Goal: Information Seeking & Learning: Find specific fact

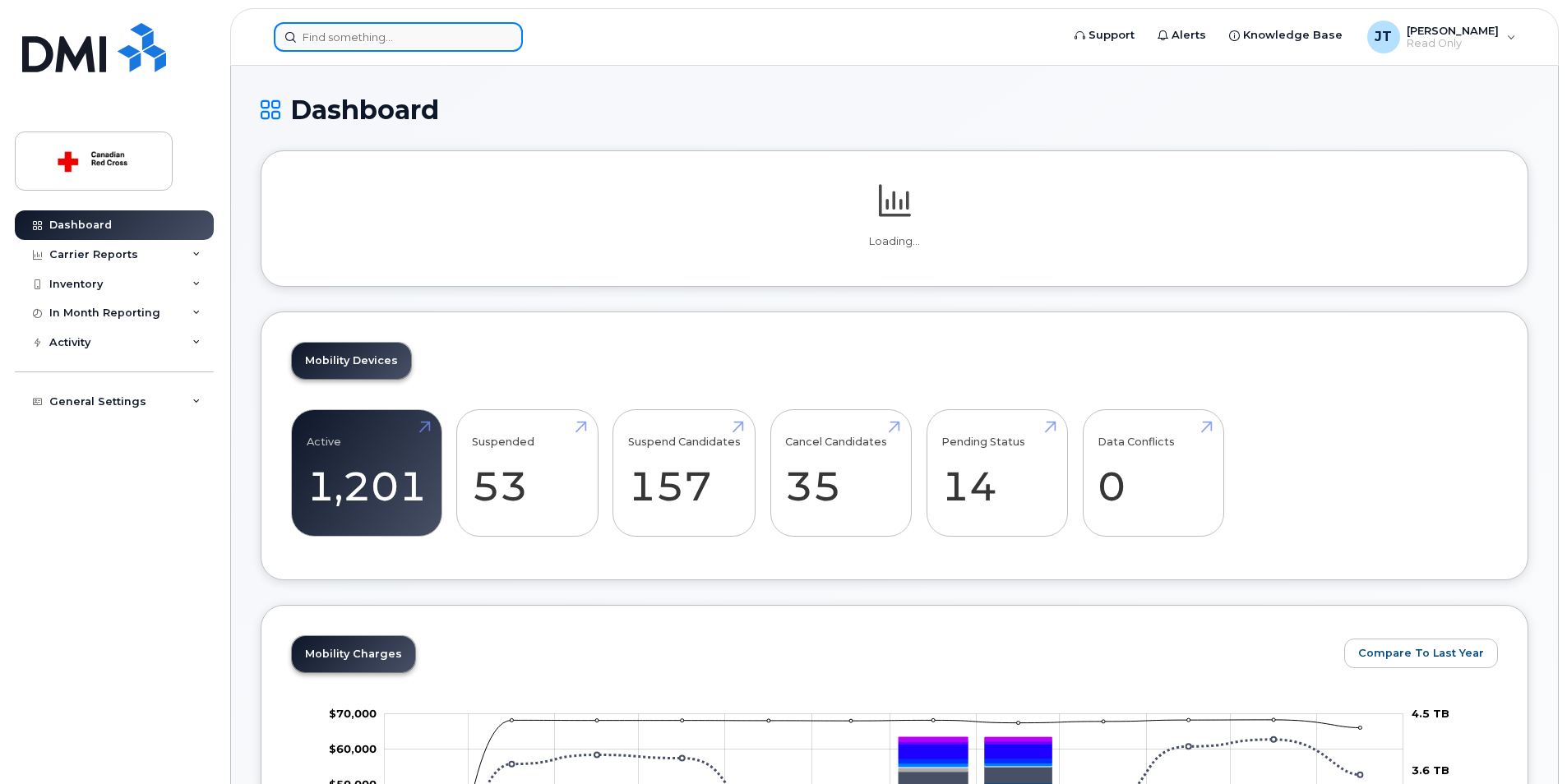
click at [353, 30] on input at bounding box center [399, 37] width 249 height 30
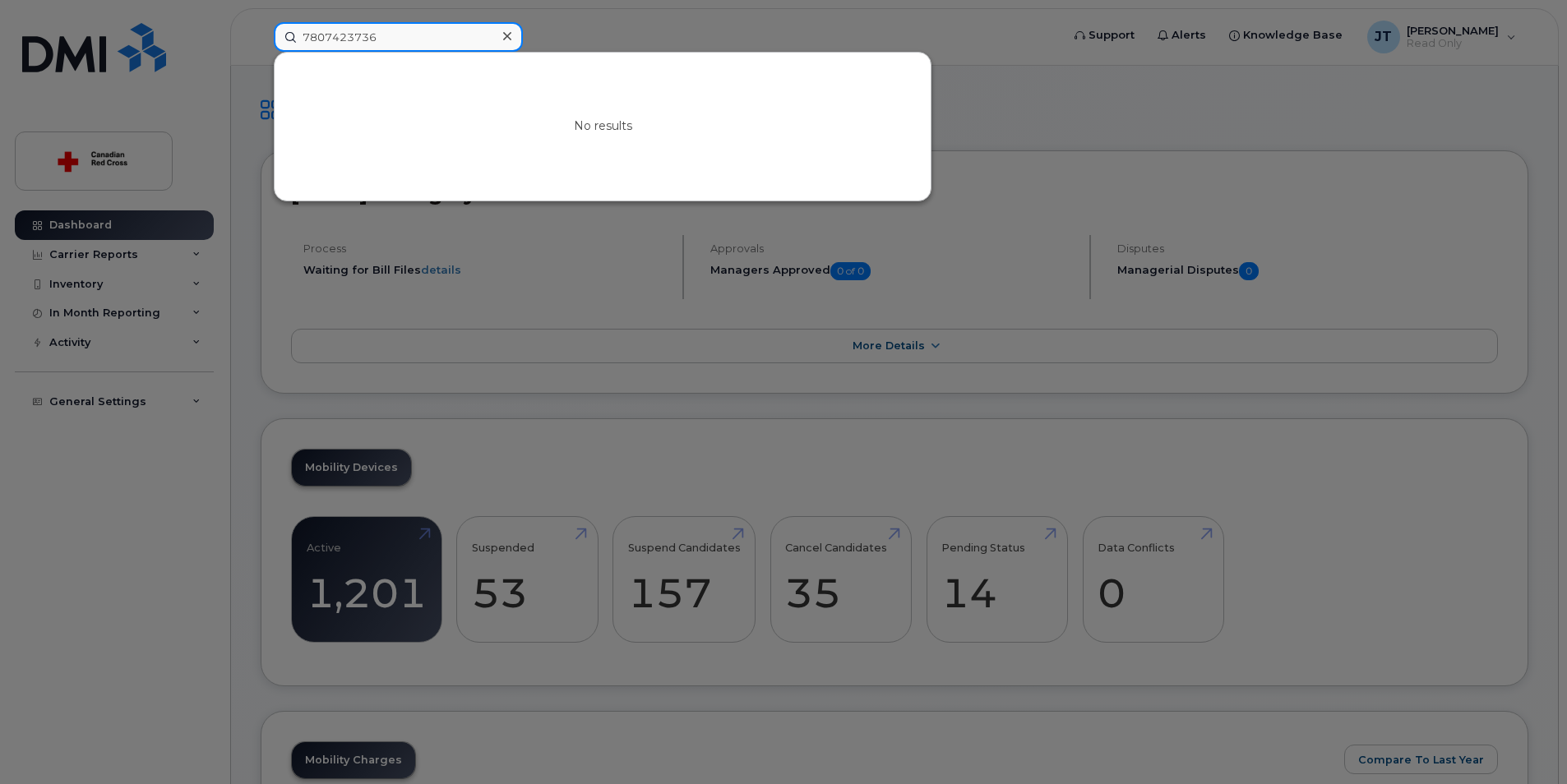
click at [305, 29] on input "7807423736" at bounding box center [399, 37] width 249 height 30
drag, startPoint x: 414, startPoint y: 35, endPoint x: 196, endPoint y: 28, distance: 218.1
click at [260, 28] on div "17807423736 No results" at bounding box center [662, 37] width 802 height 30
click at [799, 355] on div at bounding box center [784, 392] width 1567 height 784
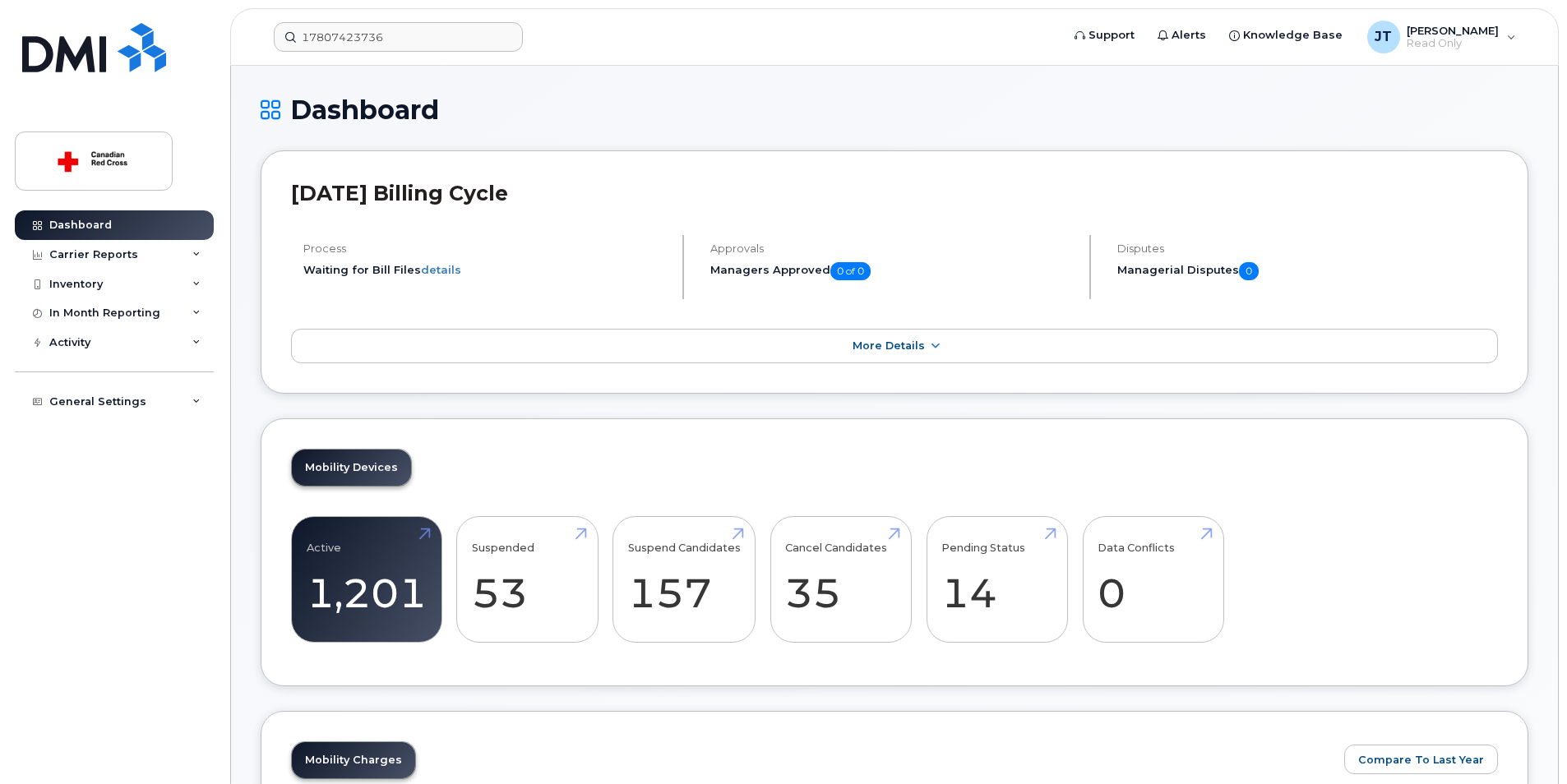
drag, startPoint x: 363, startPoint y: 14, endPoint x: 365, endPoint y: 28, distance: 14.1
click at [366, 22] on header "17807423736 Support Alerts Knowledge Base [PERSON_NAME] Read Only English Franç…" at bounding box center [895, 37] width 1328 height 58
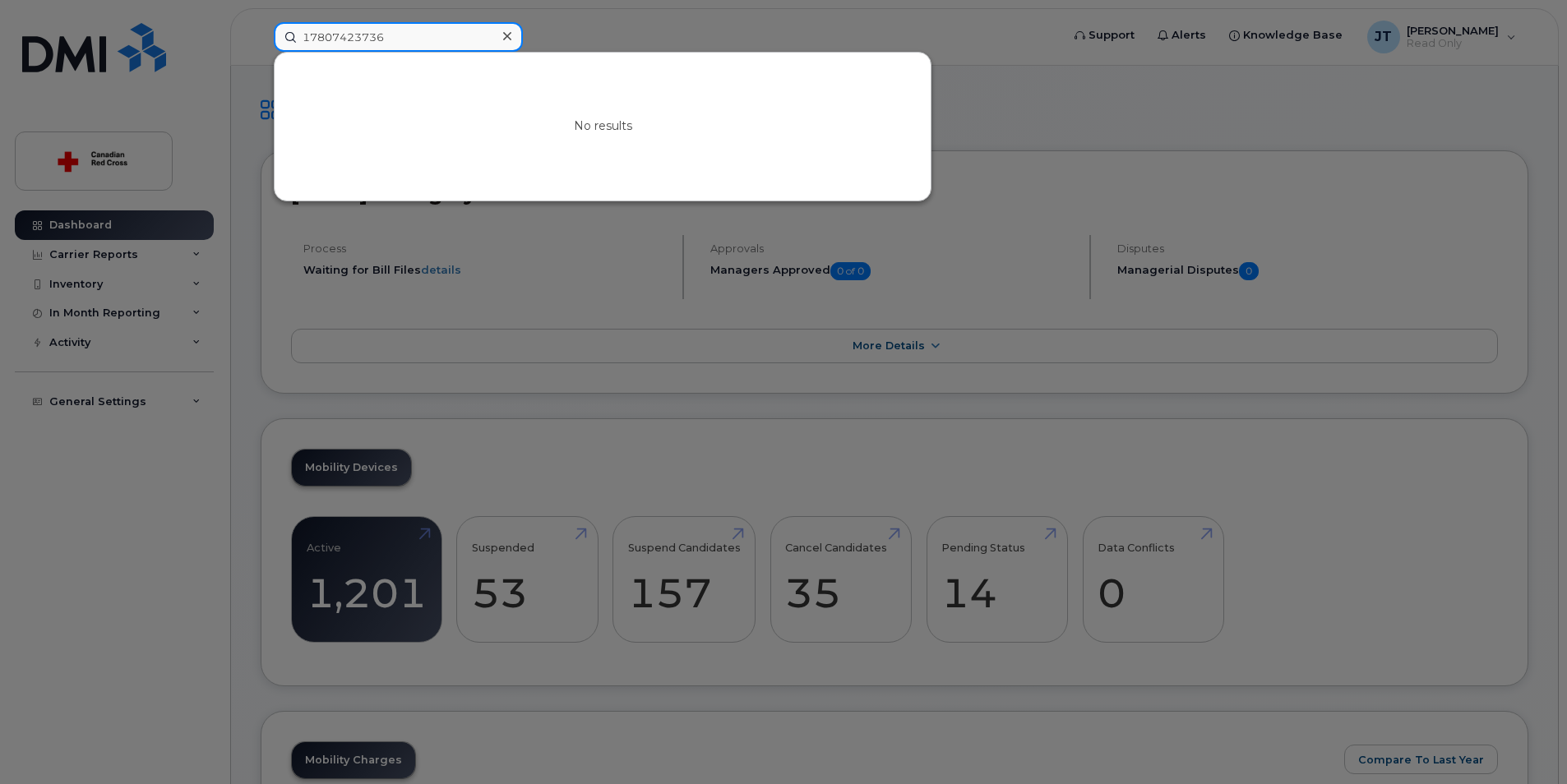
click at [365, 28] on input "17807423736" at bounding box center [399, 37] width 249 height 30
type input "178074237893036"
click at [510, 37] on icon at bounding box center [507, 36] width 8 height 14
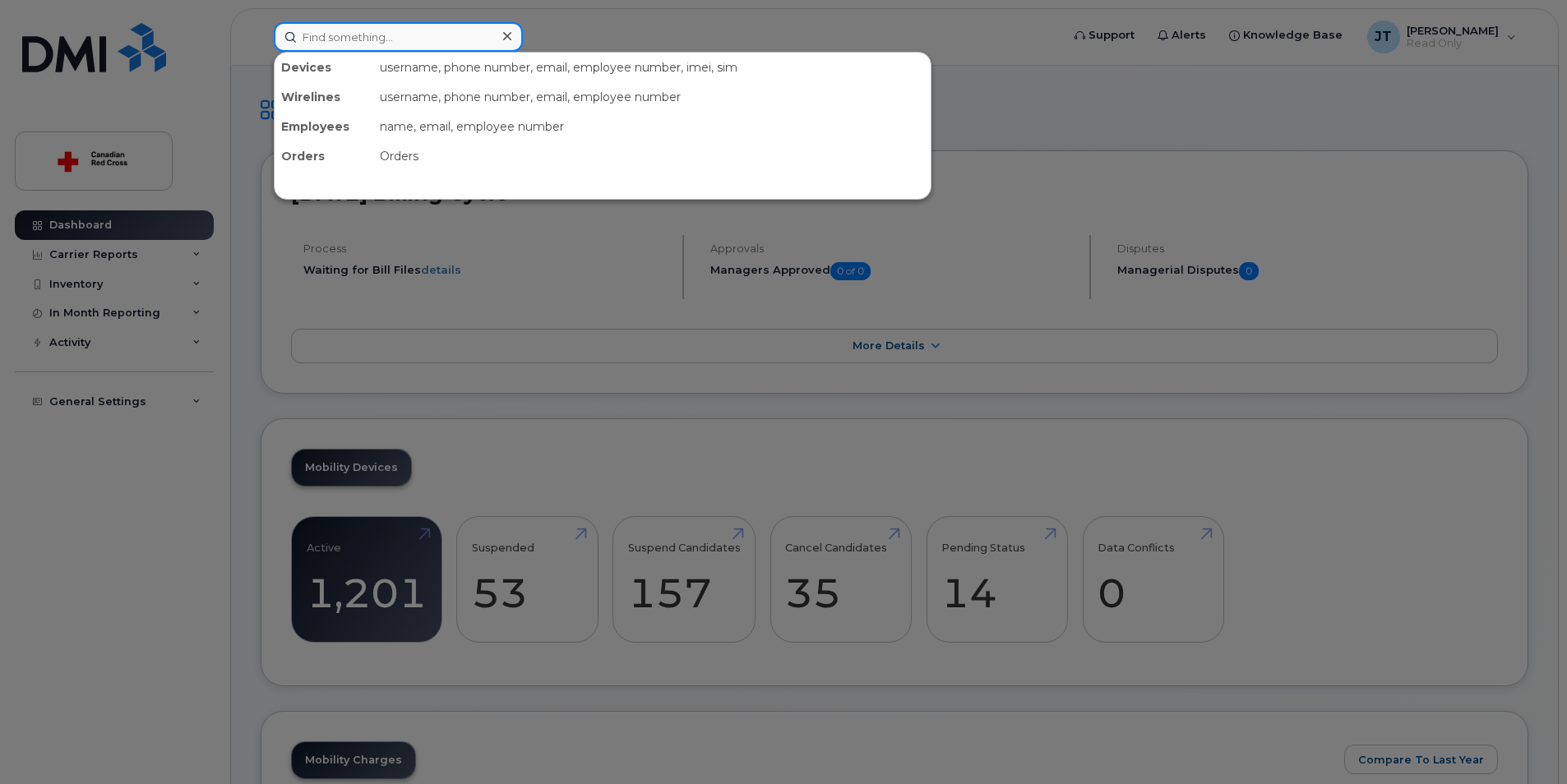
click at [507, 36] on div at bounding box center [399, 37] width 249 height 30
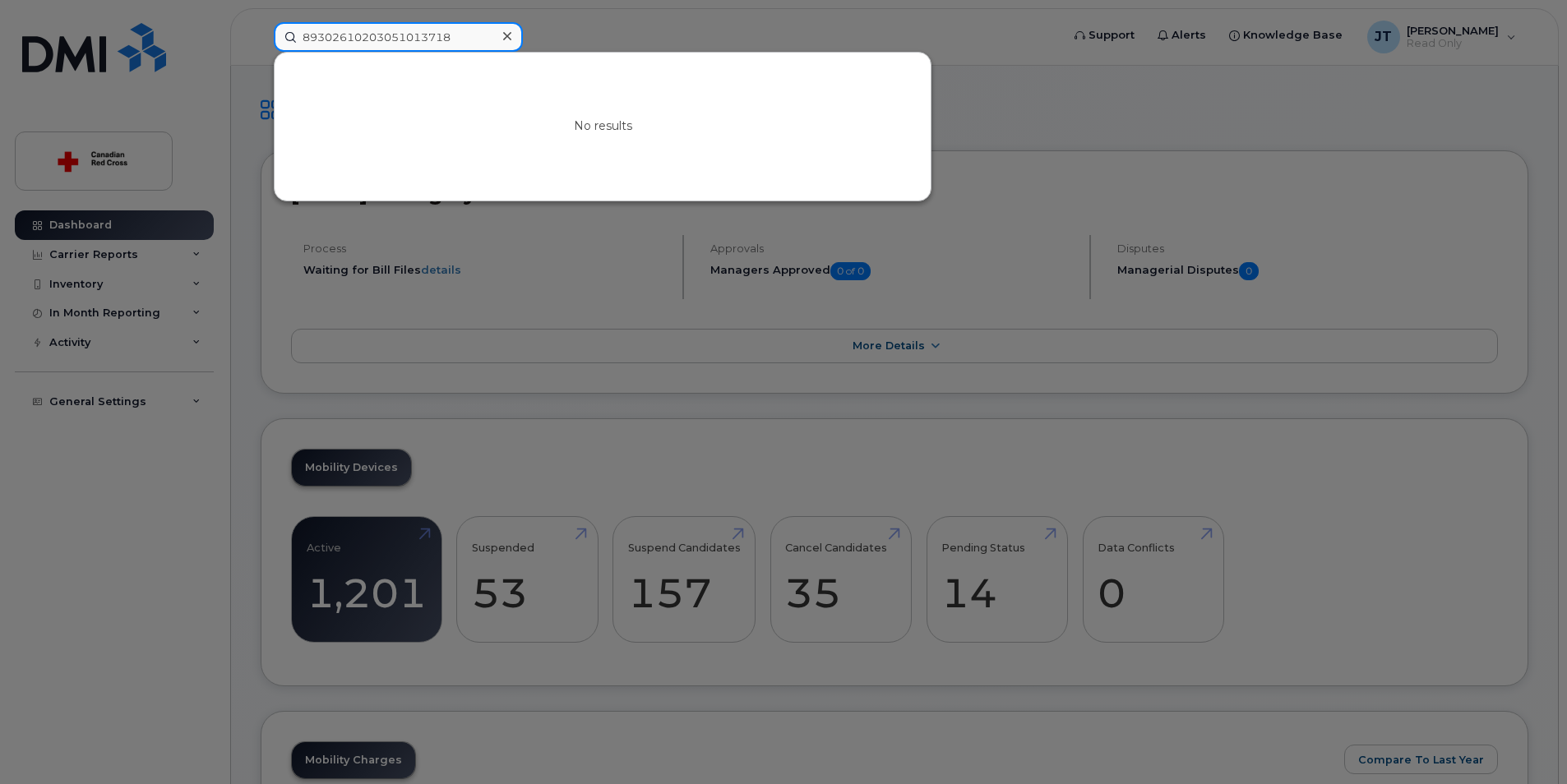
drag, startPoint x: 479, startPoint y: 35, endPoint x: 285, endPoint y: 46, distance: 194.3
click at [285, 46] on input "89302610203051013718" at bounding box center [399, 37] width 249 height 30
type input "BGO10036"
click at [507, 33] on icon at bounding box center [507, 36] width 8 height 14
